Goal: Entertainment & Leisure: Consume media (video, audio)

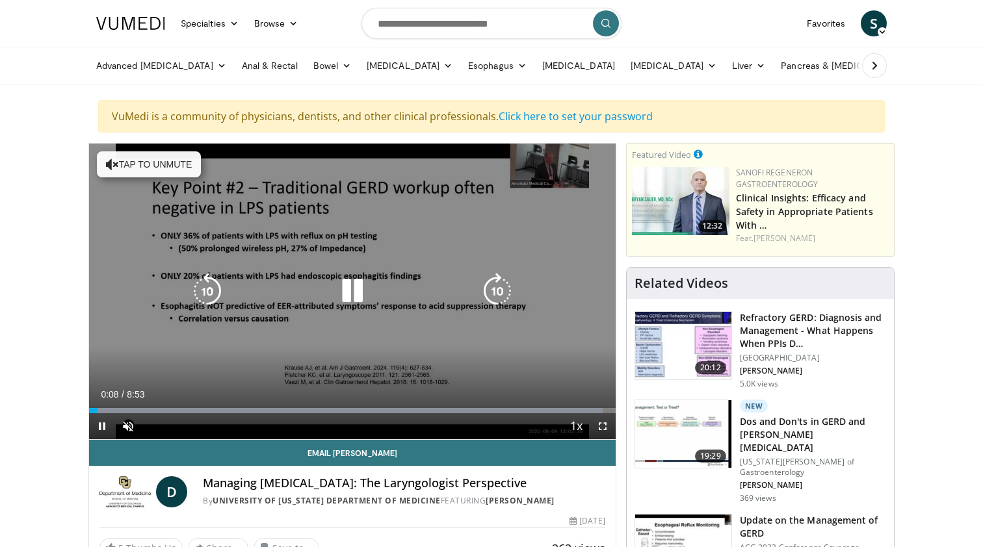
click at [353, 302] on icon "Video Player" at bounding box center [352, 291] width 36 height 36
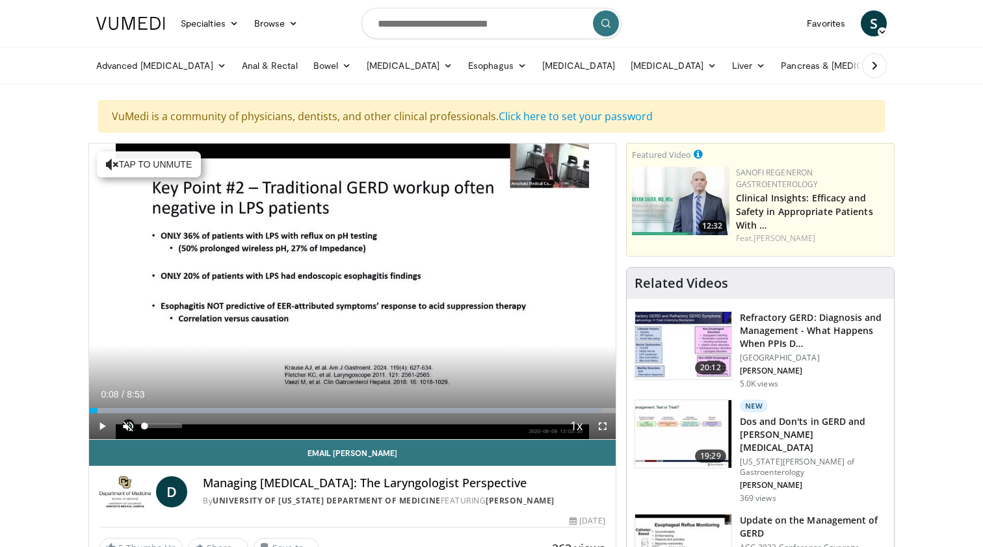
click at [123, 429] on span "Video Player" at bounding box center [128, 426] width 26 height 26
click at [99, 424] on span "Video Player" at bounding box center [102, 426] width 26 height 26
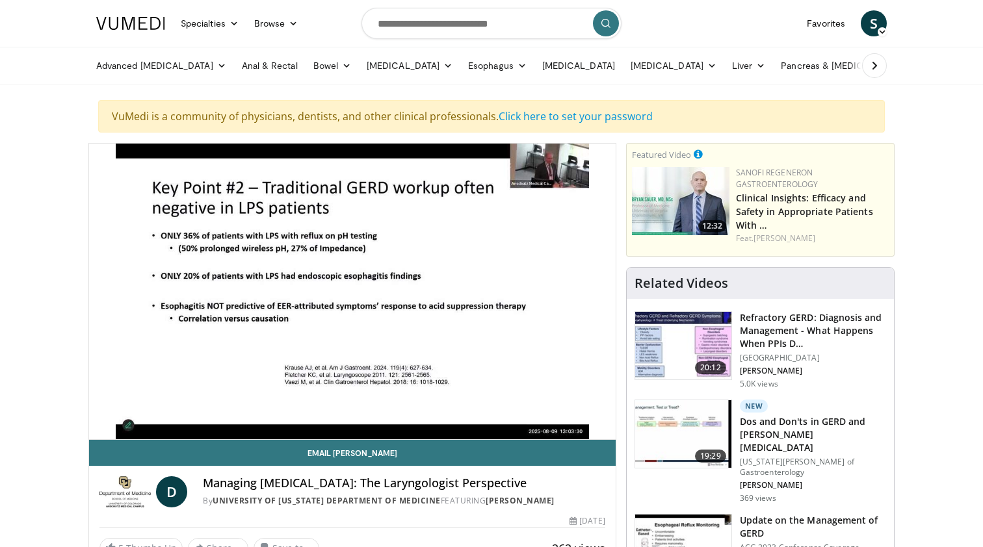
click at [603, 428] on div "10 seconds Tap to unmute" at bounding box center [352, 292] width 526 height 296
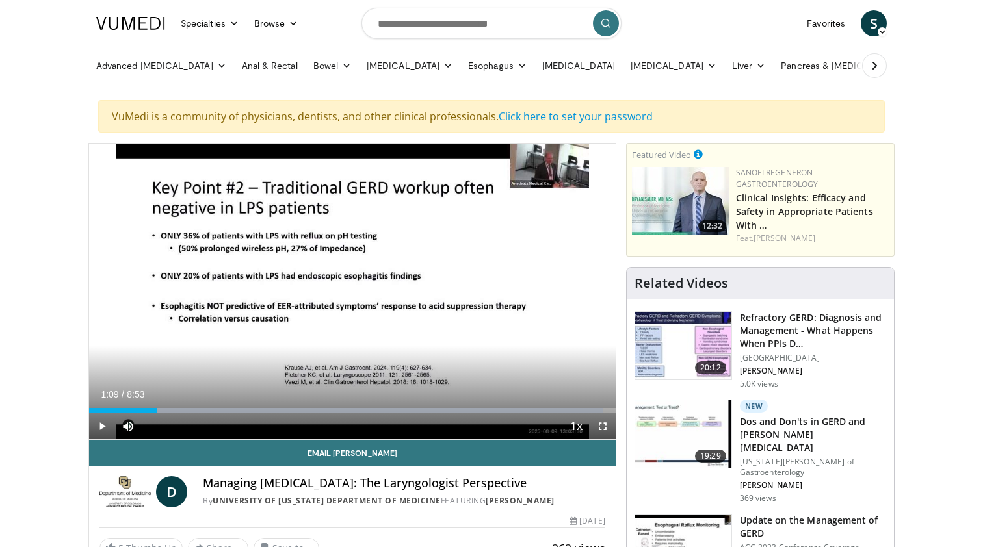
click at [603, 422] on span "Video Player" at bounding box center [602, 426] width 26 height 26
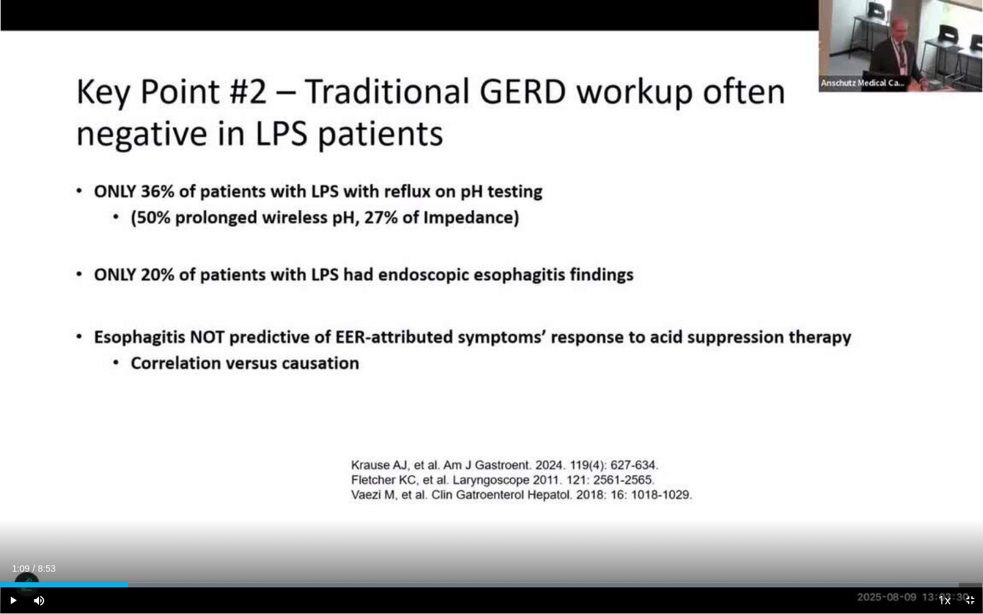
click at [12, 546] on span "Video Player" at bounding box center [13, 600] width 26 height 26
